Goal: Task Accomplishment & Management: Use online tool/utility

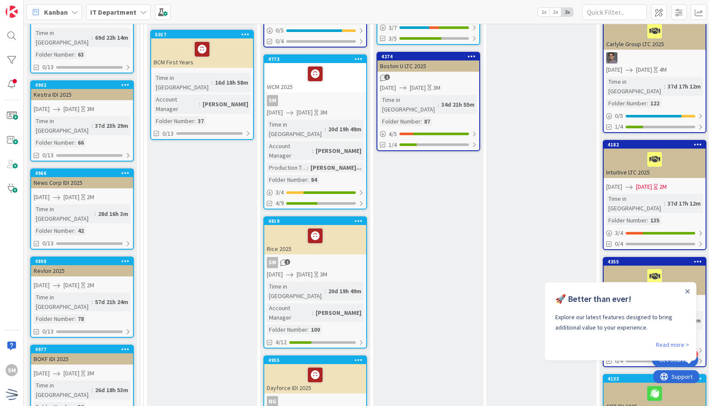
scroll to position [280, 0]
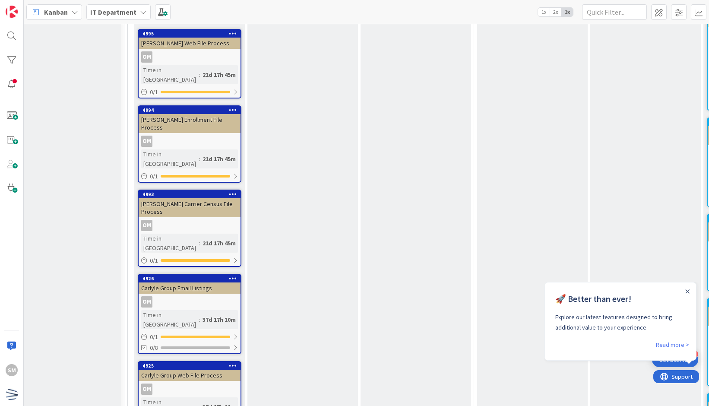
scroll to position [2004, 16]
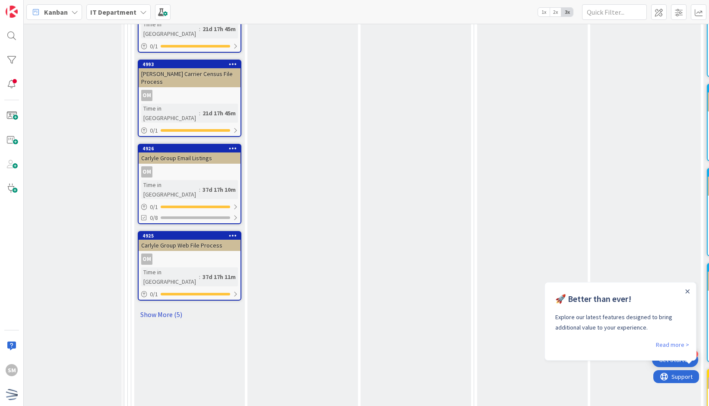
click at [168, 307] on link "Show More (5)" at bounding box center [190, 314] width 104 height 14
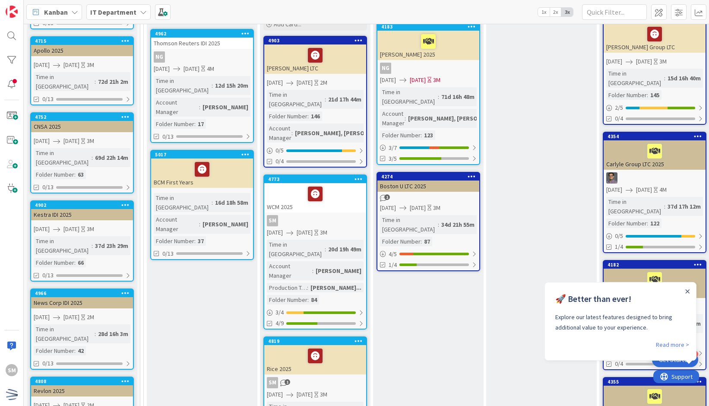
scroll to position [156, 0]
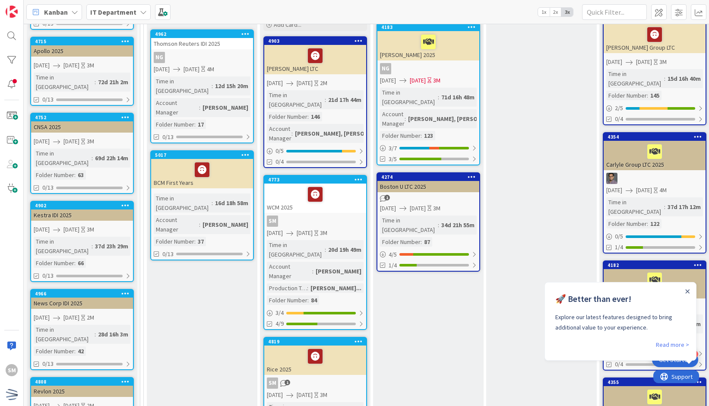
click at [325, 215] on div "SM" at bounding box center [315, 220] width 102 height 11
click at [316, 187] on icon at bounding box center [315, 194] width 15 height 14
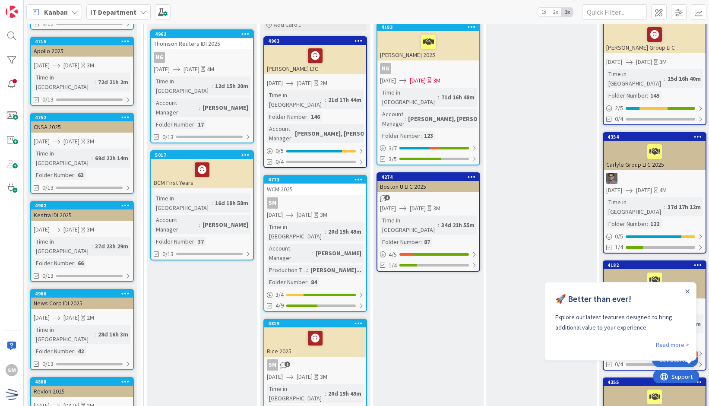
click at [319, 197] on div "SM" at bounding box center [315, 202] width 102 height 11
click at [357, 176] on icon at bounding box center [358, 179] width 8 height 6
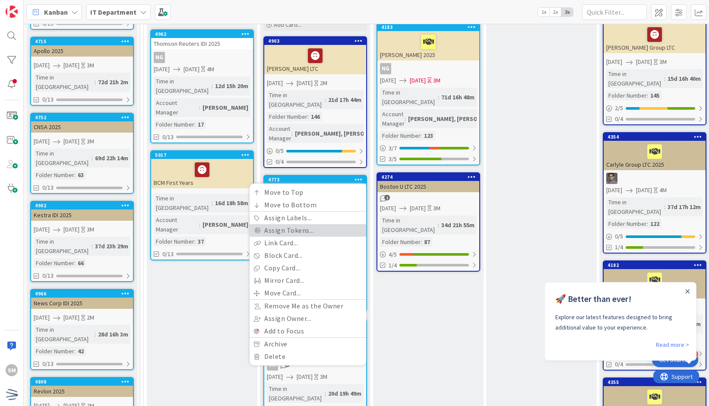
click at [312, 224] on link "Assign Tokens..." at bounding box center [307, 230] width 117 height 13
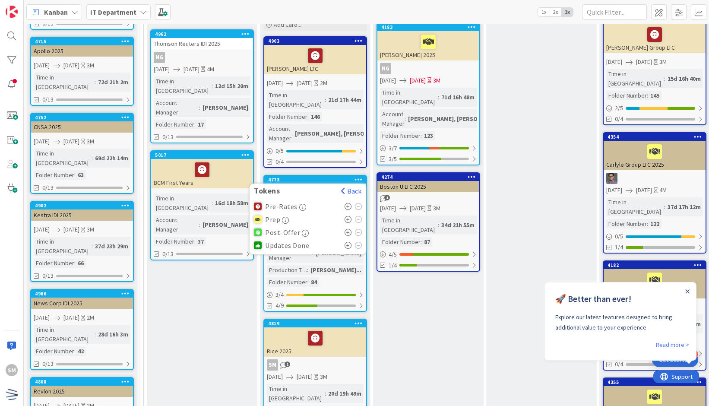
click at [349, 216] on icon at bounding box center [347, 219] width 7 height 7
click at [348, 216] on icon at bounding box center [347, 219] width 7 height 7
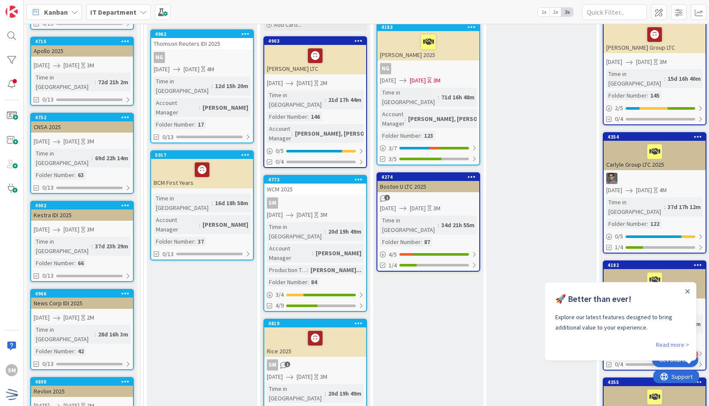
click at [356, 176] on icon at bounding box center [358, 179] width 8 height 6
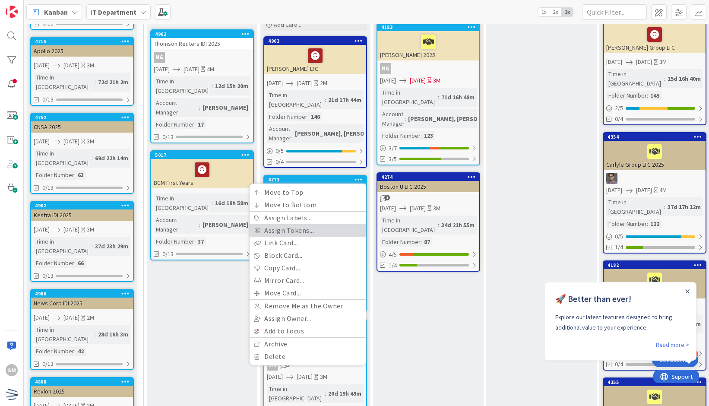
click at [317, 224] on link "Assign Tokens..." at bounding box center [307, 230] width 117 height 13
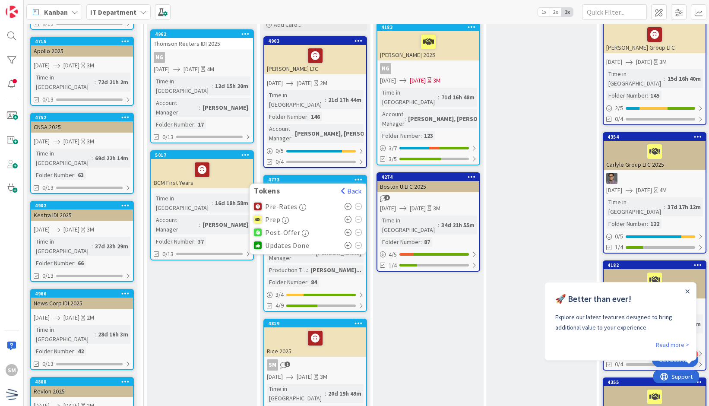
click at [345, 216] on icon at bounding box center [347, 219] width 7 height 7
click at [348, 216] on icon at bounding box center [347, 219] width 7 height 7
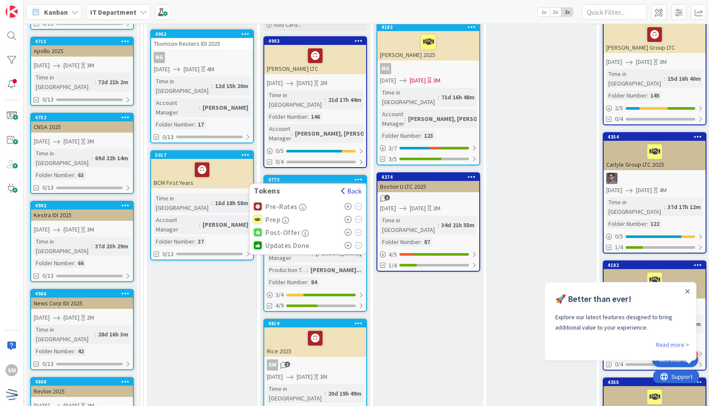
click at [353, 186] on button "Back" at bounding box center [350, 190] width 21 height 9
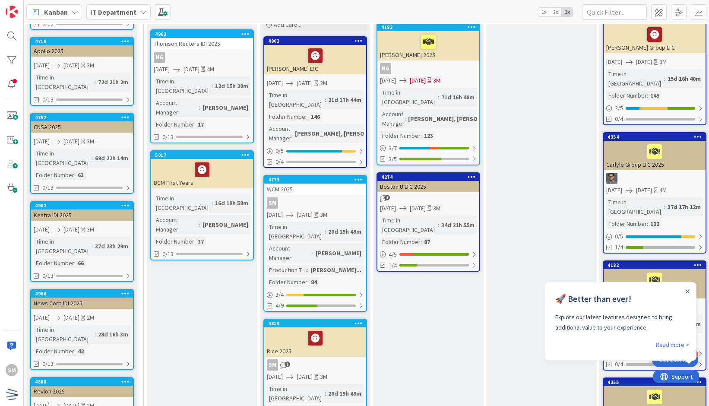
click at [322, 183] on div "WCM 2025" at bounding box center [315, 188] width 102 height 11
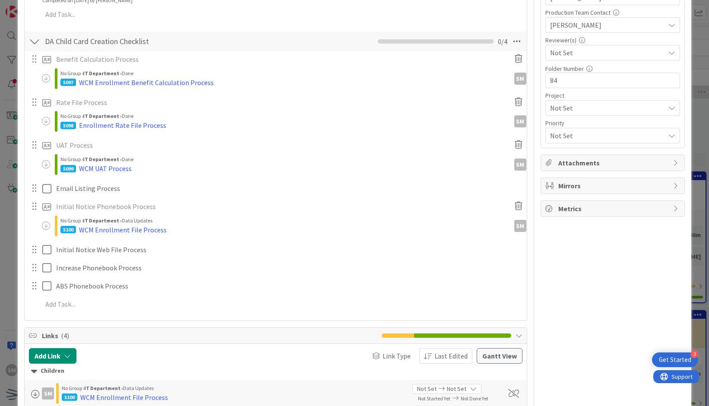
scroll to position [313, 0]
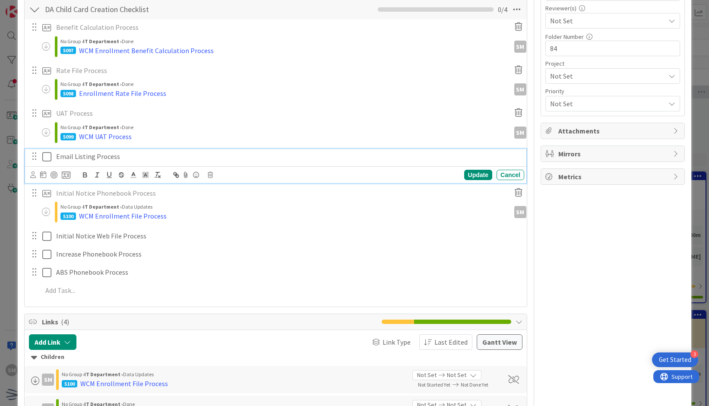
click at [133, 154] on p "Email Listing Process" at bounding box center [288, 156] width 464 height 10
click at [65, 172] on icon at bounding box center [66, 175] width 9 height 8
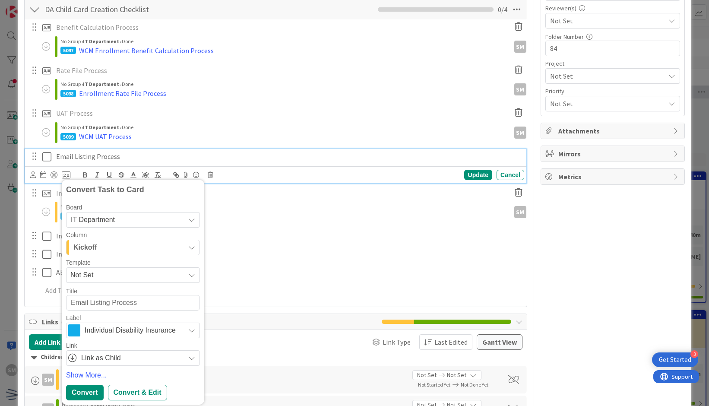
click at [155, 269] on span "Not Set" at bounding box center [124, 274] width 108 height 11
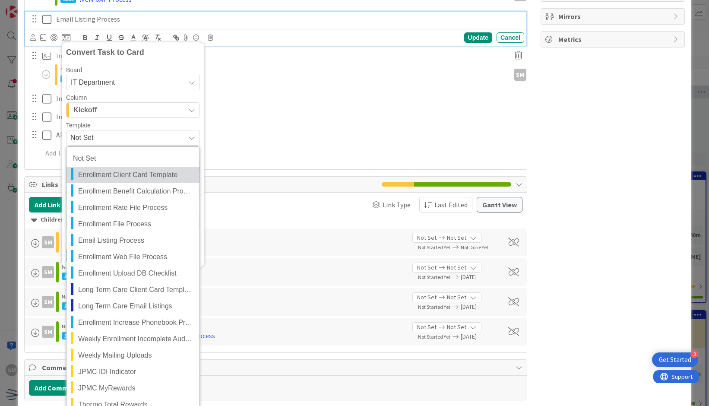
scroll to position [465, 0]
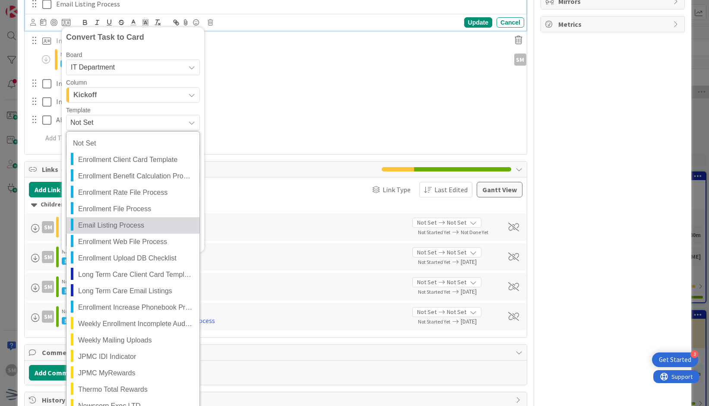
click at [152, 220] on span "Email Listing Process" at bounding box center [135, 225] width 115 height 11
type textarea "x"
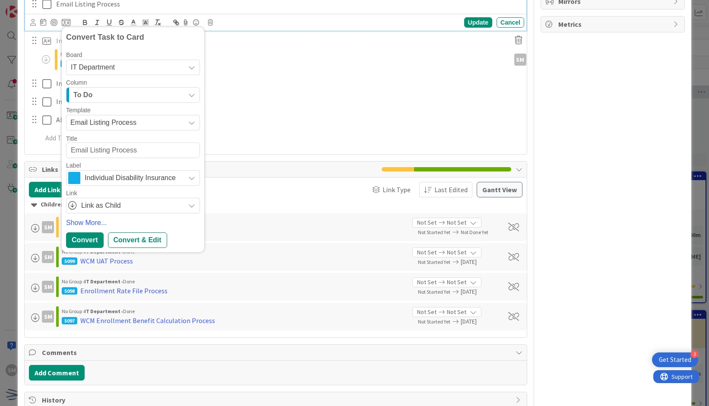
type textarea "WEmail Listing Process"
type textarea "x"
type textarea "WCEmail Listing Process"
type textarea "x"
type textarea "WCmEmail Listing Process"
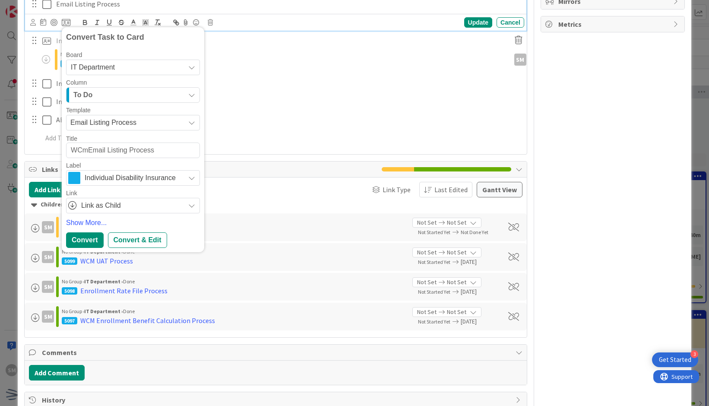
type textarea "x"
type textarea "WCm Email Listing Process"
type textarea "x"
type textarea "WCmEmail Listing Process"
type textarea "x"
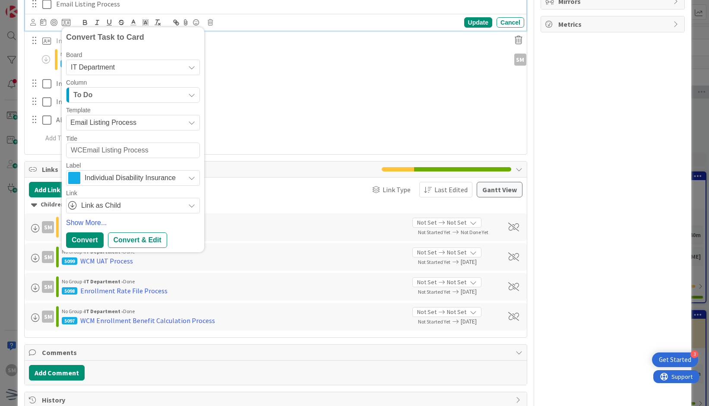
type textarea "WCMEmail Listing Process"
type textarea "x"
type textarea "WCM Email Listing Process"
click at [153, 238] on div "Convert & Edit" at bounding box center [137, 240] width 59 height 16
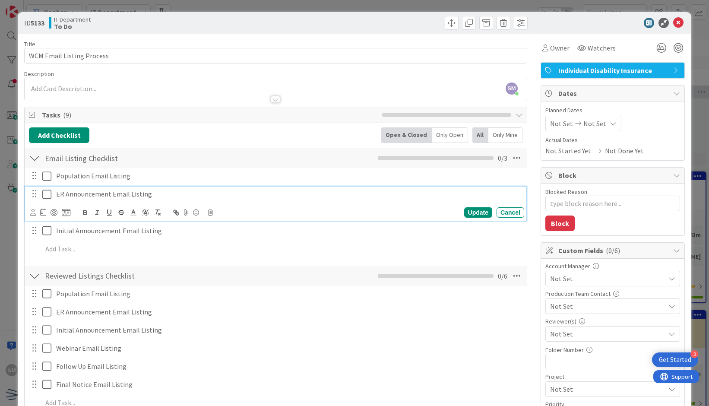
click at [45, 194] on icon at bounding box center [46, 194] width 9 height 10
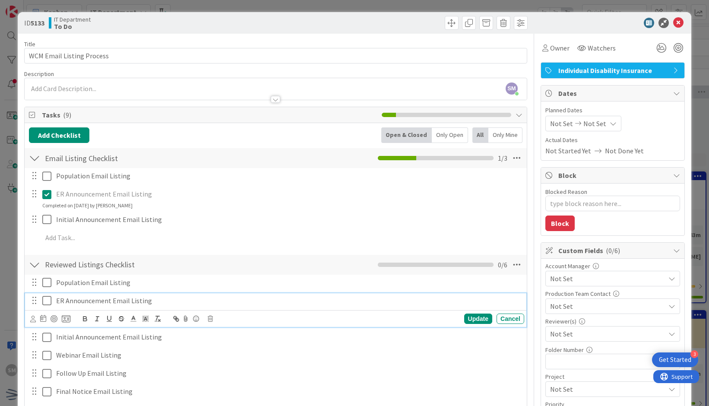
click at [47, 297] on icon at bounding box center [46, 300] width 9 height 10
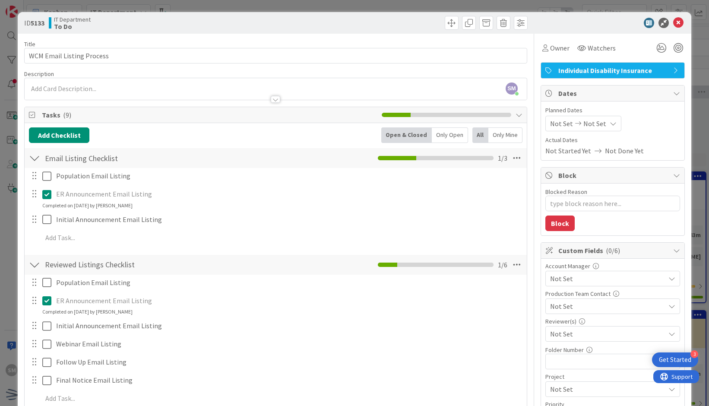
click at [49, 304] on icon at bounding box center [46, 300] width 9 height 10
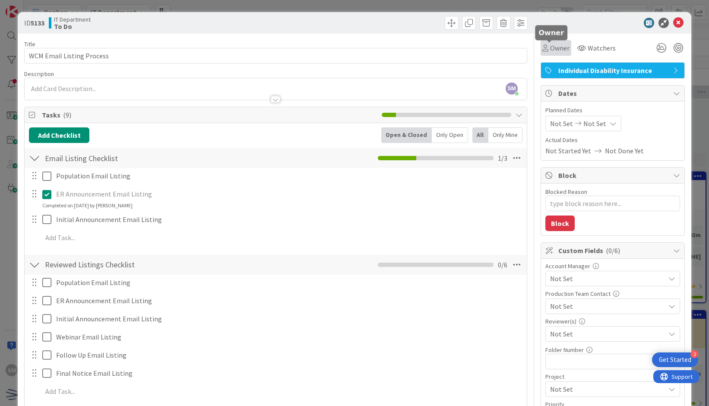
click at [550, 48] on span "Owner" at bounding box center [559, 48] width 19 height 10
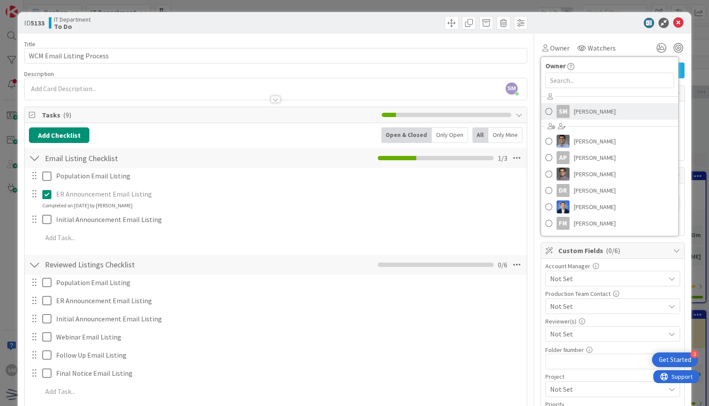
click at [592, 113] on span "Saira Mehmood" at bounding box center [595, 111] width 42 height 13
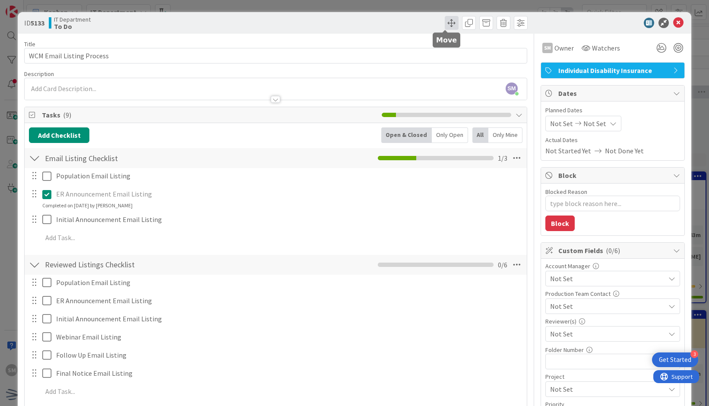
click at [447, 22] on span at bounding box center [451, 23] width 14 height 14
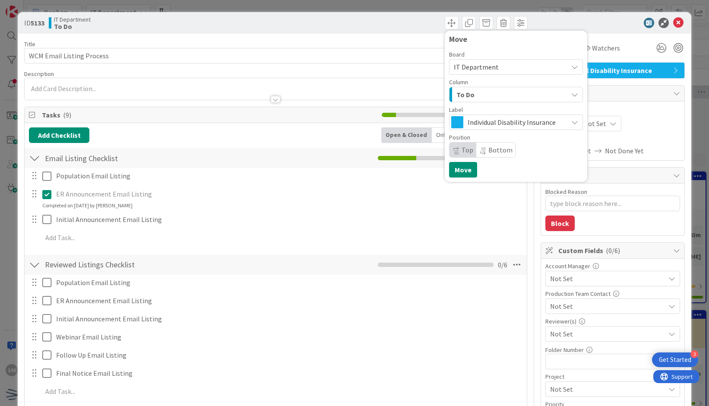
click at [484, 98] on div "To Do" at bounding box center [510, 95] width 113 height 14
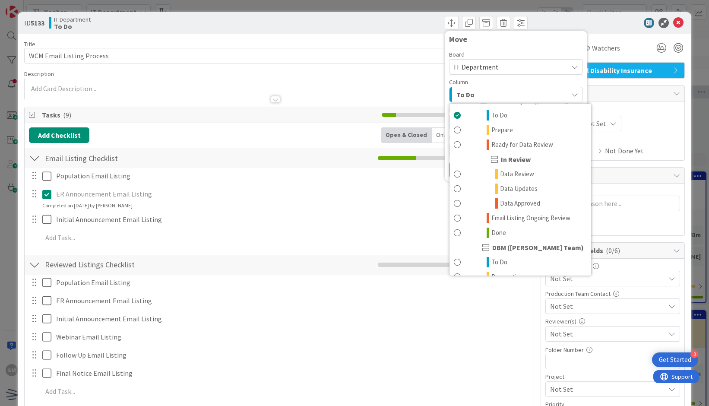
scroll to position [264, 0]
click at [513, 143] on span "Ready for Data Review" at bounding box center [522, 144] width 62 height 10
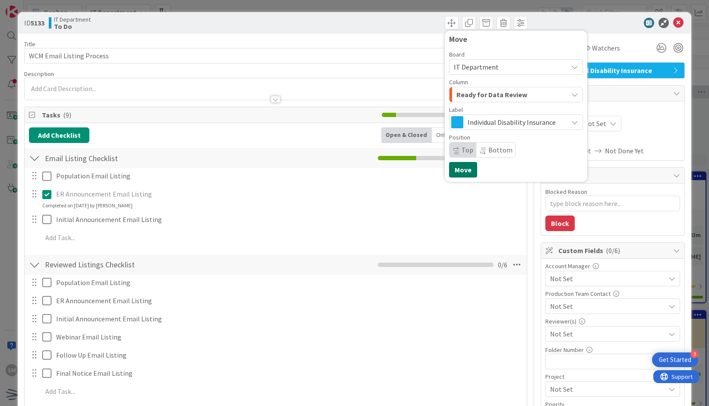
click at [459, 167] on button "Move" at bounding box center [463, 170] width 28 height 16
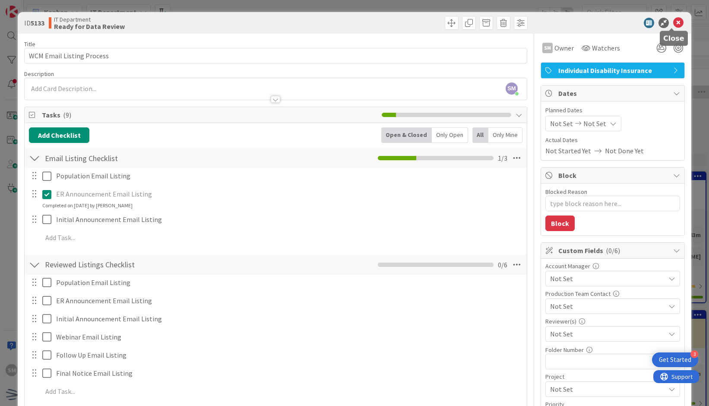
click at [673, 18] on icon at bounding box center [678, 23] width 10 height 10
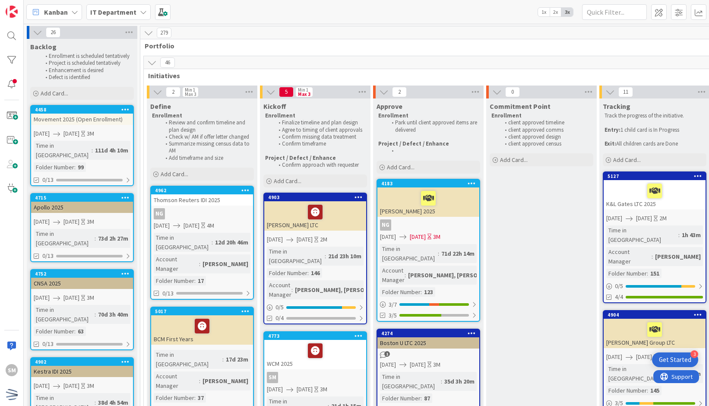
click at [352, 341] on div at bounding box center [315, 350] width 97 height 18
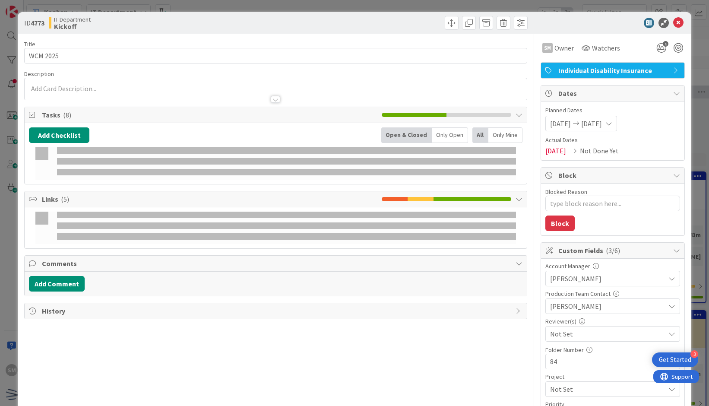
type textarea "x"
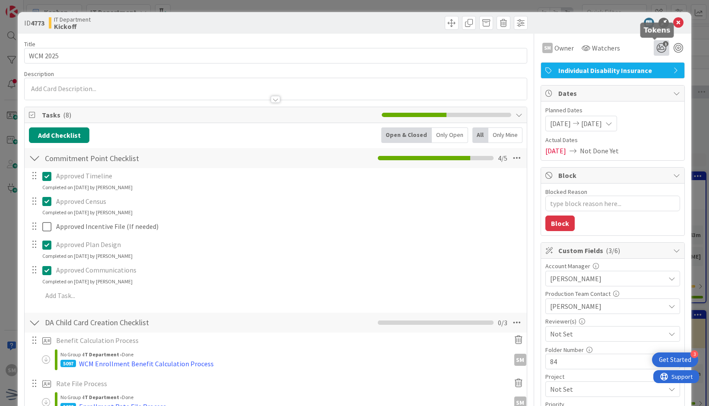
click at [653, 51] on icon "1" at bounding box center [661, 48] width 16 height 16
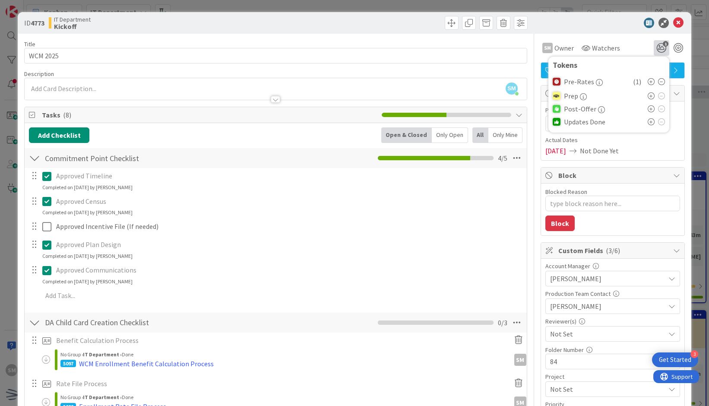
click at [647, 94] on icon at bounding box center [650, 95] width 7 height 7
click at [658, 82] on icon at bounding box center [661, 81] width 7 height 7
click at [673, 22] on icon at bounding box center [678, 23] width 10 height 10
